Goal: Task Accomplishment & Management: Use online tool/utility

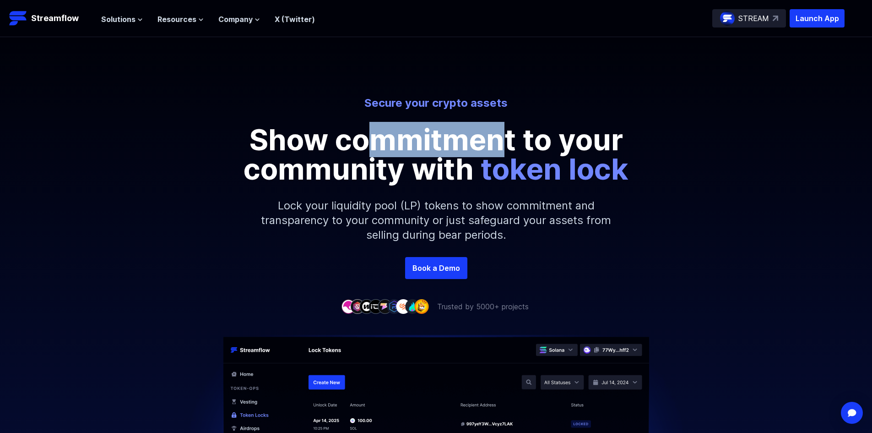
drag, startPoint x: 478, startPoint y: 140, endPoint x: 494, endPoint y: 141, distance: 17.0
click at [496, 141] on p "Show commitment to your community with token lock" at bounding box center [436, 154] width 412 height 59
click at [433, 190] on p "Lock your liquidity pool (LP) tokens to show commitment and transparency to you…" at bounding box center [436, 220] width 394 height 73
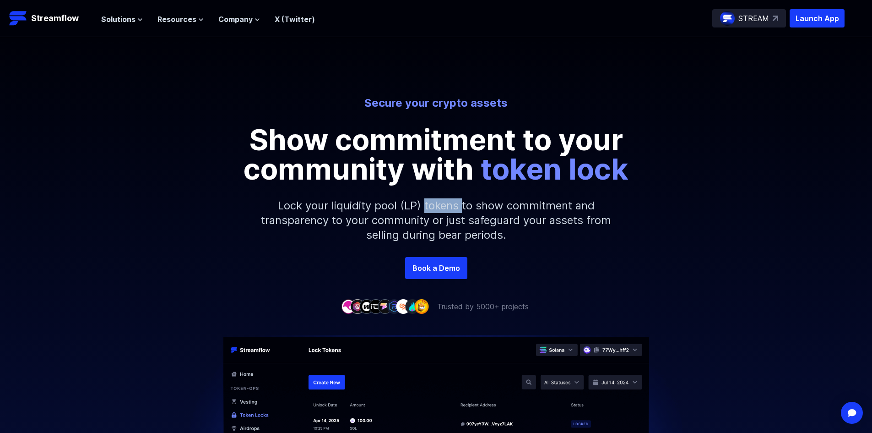
click at [433, 190] on p "Lock your liquidity pool (LP) tokens to show commitment and transparency to you…" at bounding box center [436, 220] width 394 height 73
click at [351, 191] on p "Lock your liquidity pool (LP) tokens to show commitment and transparency to you…" at bounding box center [436, 220] width 394 height 73
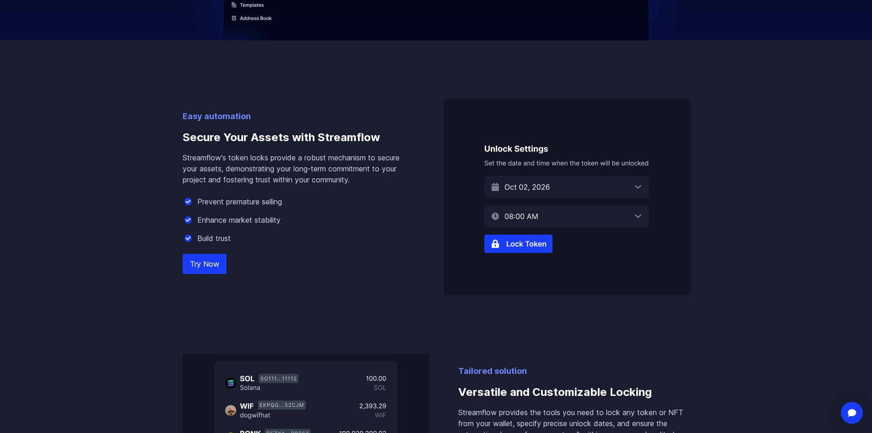
scroll to position [549, 0]
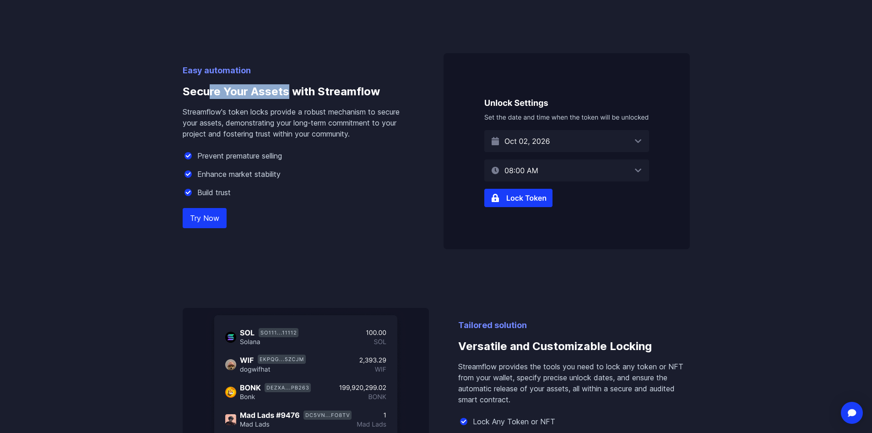
drag, startPoint x: 209, startPoint y: 83, endPoint x: 288, endPoint y: 88, distance: 78.4
click at [288, 88] on h3 "Secure Your Assets with Streamflow" at bounding box center [299, 91] width 232 height 29
click at [177, 92] on div "Easy automation Secure Your Assets with Streamflow Streamflow's token locks pro…" at bounding box center [436, 249] width 522 height 509
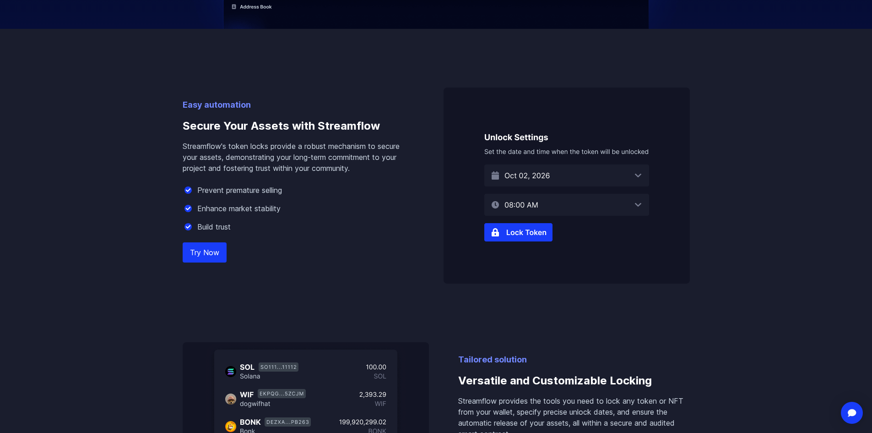
scroll to position [504, 0]
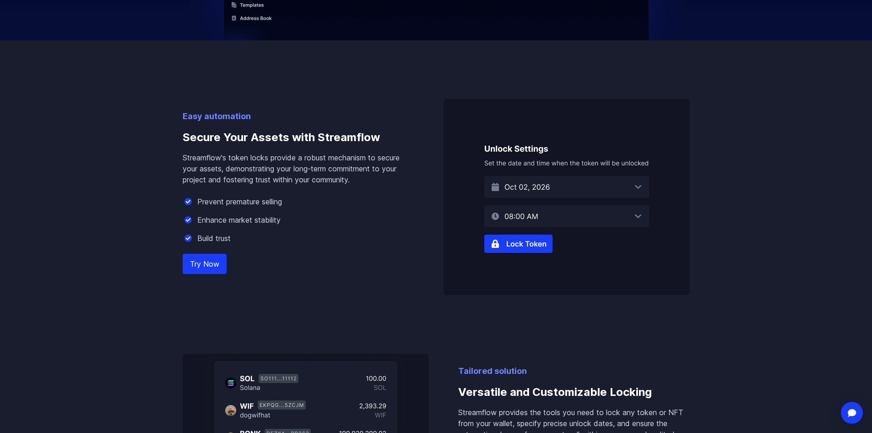
click at [543, 186] on img at bounding box center [567, 197] width 246 height 196
click at [636, 185] on img at bounding box center [567, 197] width 246 height 196
click at [636, 190] on img at bounding box center [567, 197] width 246 height 196
click at [523, 245] on img at bounding box center [567, 197] width 246 height 196
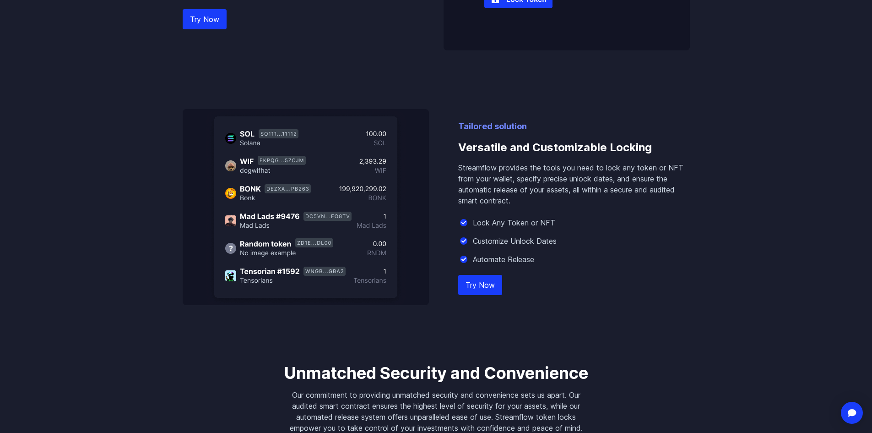
scroll to position [824, 0]
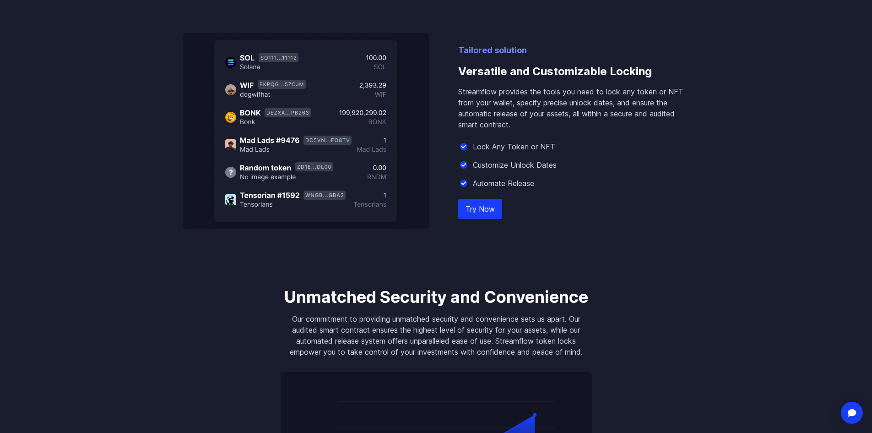
click at [487, 211] on link "Try Now" at bounding box center [480, 209] width 44 height 20
